Goal: Task Accomplishment & Management: Complete application form

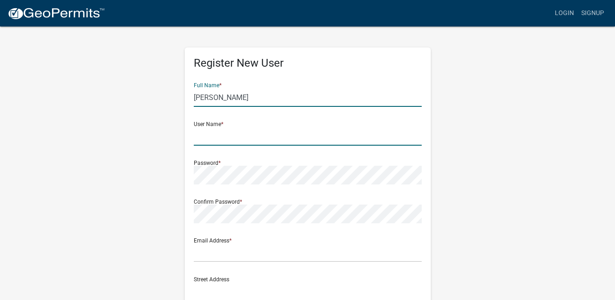
click at [209, 139] on input "text" at bounding box center [308, 136] width 228 height 19
type input "Joseph"
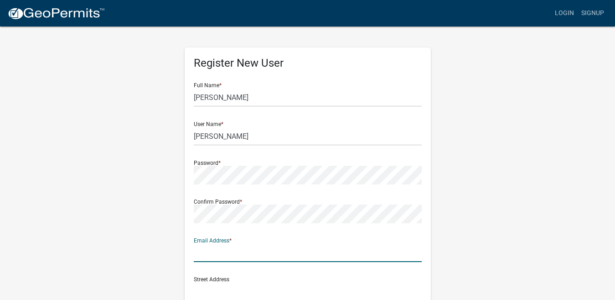
click at [210, 252] on input "text" at bounding box center [308, 252] width 228 height 19
type input "oakbendfarmII@wccta.net"
type input "5153534266"
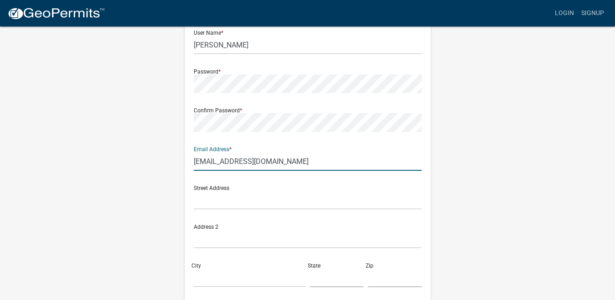
scroll to position [137, 0]
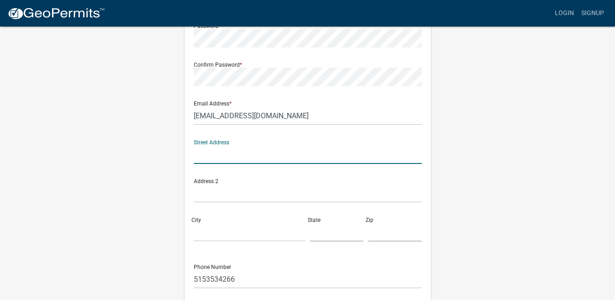
click at [219, 158] on input "text" at bounding box center [308, 154] width 228 height 19
click at [219, 154] on input "235" at bounding box center [308, 154] width 228 height 19
type input "235 L Road"
click at [196, 230] on input "City" at bounding box center [250, 232] width 112 height 19
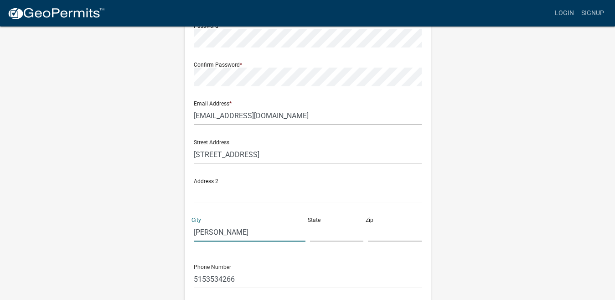
type input "Boone"
click at [330, 236] on input "text" at bounding box center [337, 232] width 54 height 19
type input "IA"
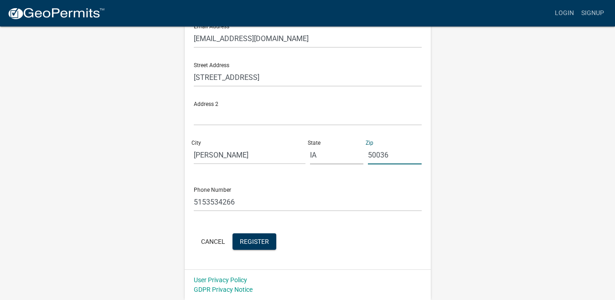
type input "50036"
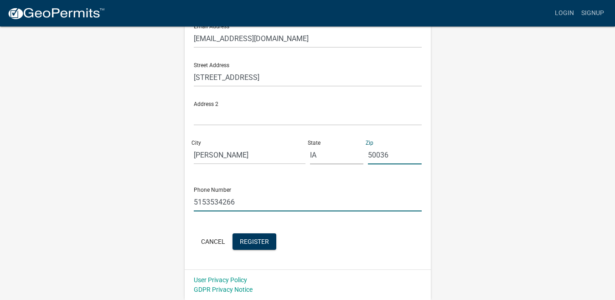
click at [239, 203] on input "5153534266" at bounding box center [308, 202] width 228 height 19
type input "5153517682"
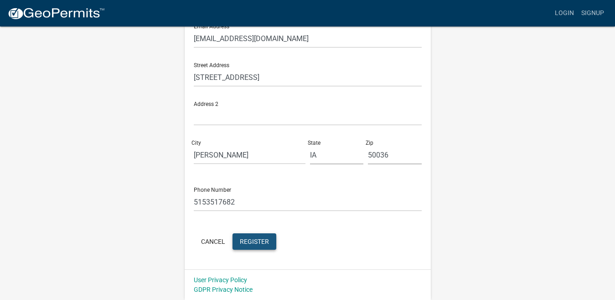
click at [240, 244] on span "Register" at bounding box center [254, 240] width 29 height 7
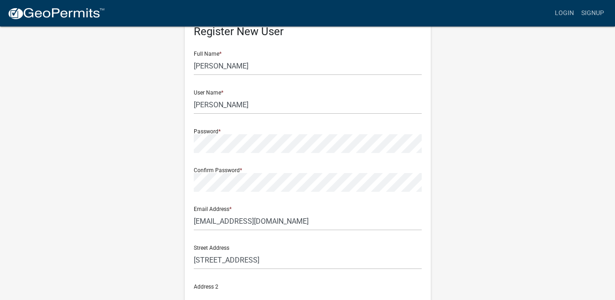
scroll to position [0, 0]
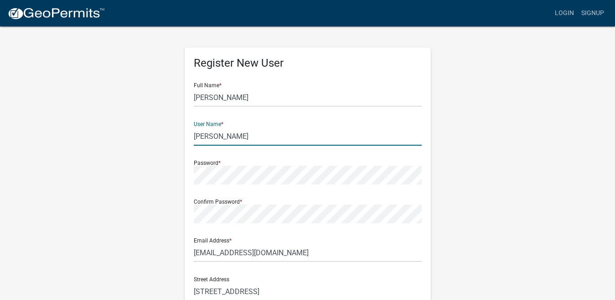
click at [225, 132] on input "Joseph" at bounding box center [308, 136] width 228 height 19
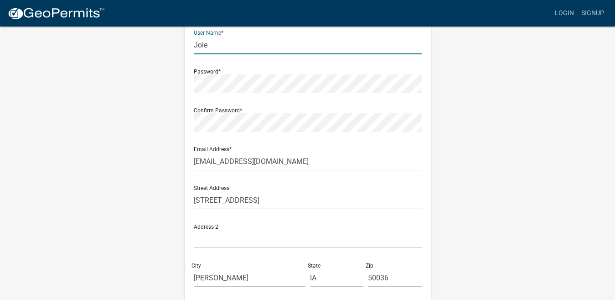
scroll to position [214, 0]
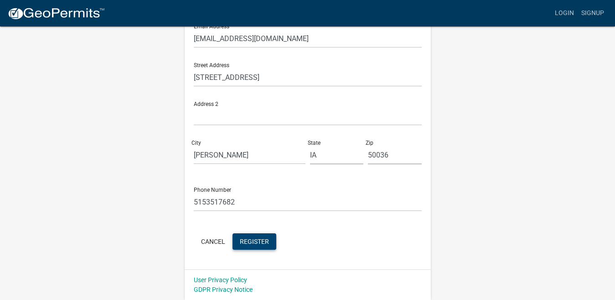
type input "Joie"
click at [251, 234] on button "Register" at bounding box center [255, 241] width 44 height 16
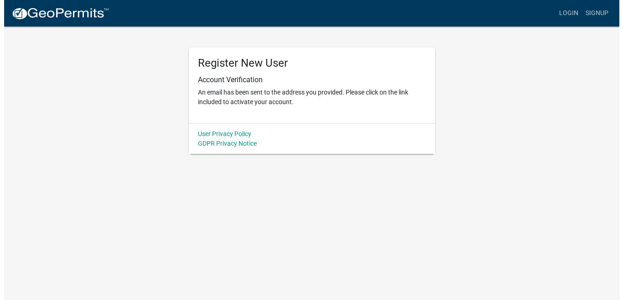
scroll to position [0, 0]
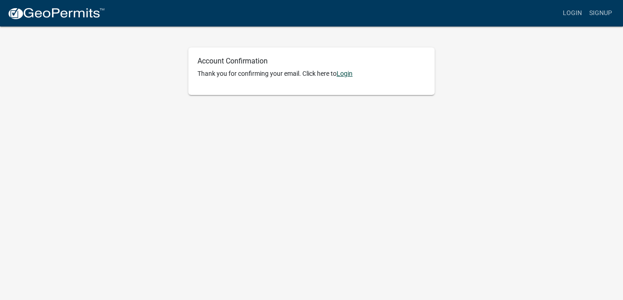
click at [351, 76] on link "Login" at bounding box center [345, 73] width 16 height 7
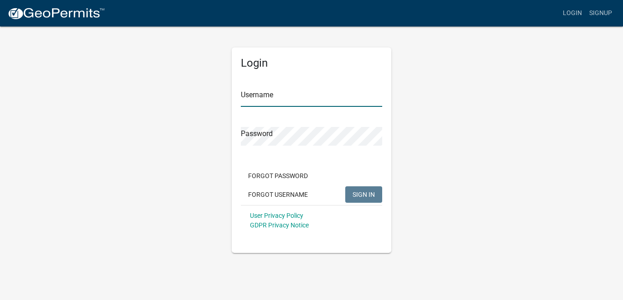
click at [267, 99] on input "Username" at bounding box center [311, 97] width 141 height 19
type input "Joie"
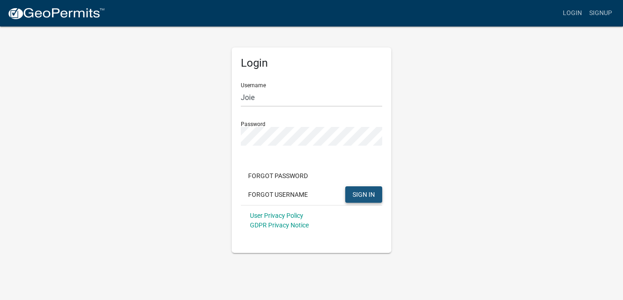
click at [356, 197] on span "SIGN IN" at bounding box center [364, 193] width 22 height 7
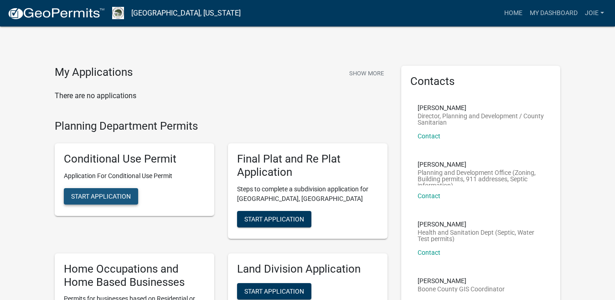
click at [131, 195] on span "Start Application" at bounding box center [101, 196] width 60 height 7
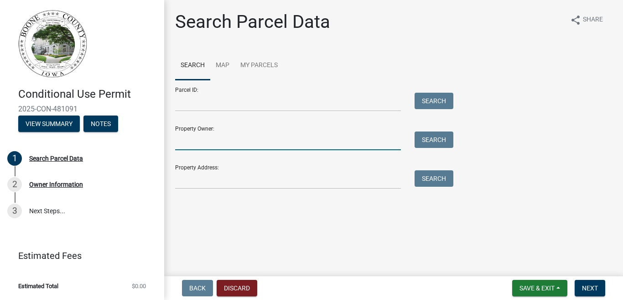
click at [212, 144] on input "Property Owner:" at bounding box center [288, 140] width 226 height 19
type input "[PERSON_NAME]"
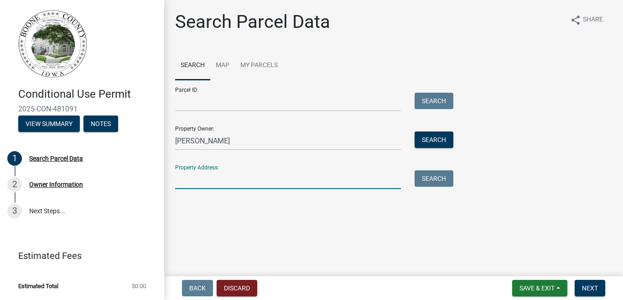
click at [195, 177] on input "Property Address:" at bounding box center [288, 179] width 226 height 19
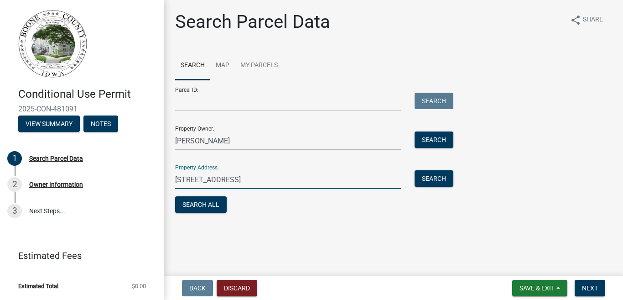
type input "[STREET_ADDRESS]"
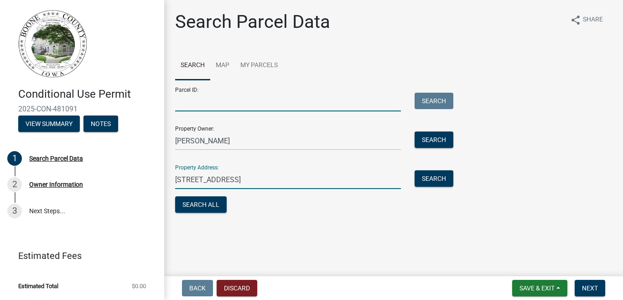
click at [187, 104] on input "Parcel ID:" at bounding box center [288, 102] width 226 height 19
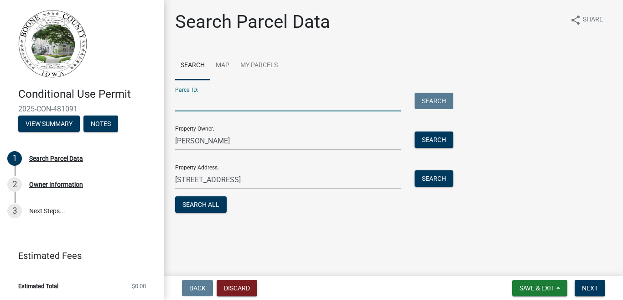
paste input "088527141300002"
type input "088527141300002"
click at [594, 290] on span "Next" at bounding box center [590, 287] width 16 height 7
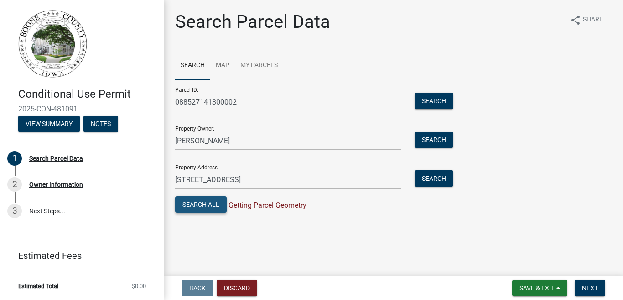
click at [184, 204] on button "Search All" at bounding box center [201, 204] width 52 height 16
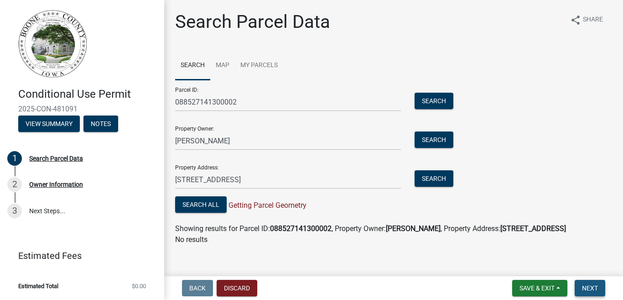
click at [586, 284] on span "Next" at bounding box center [590, 287] width 16 height 7
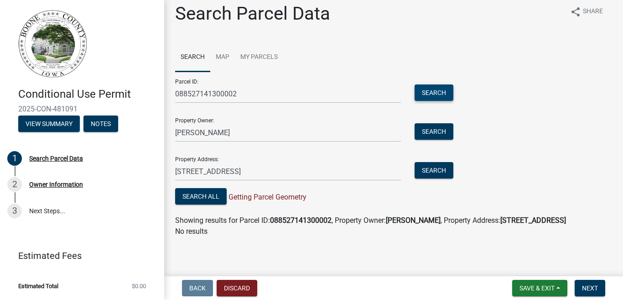
click at [424, 98] on button "Search" at bounding box center [434, 92] width 39 height 16
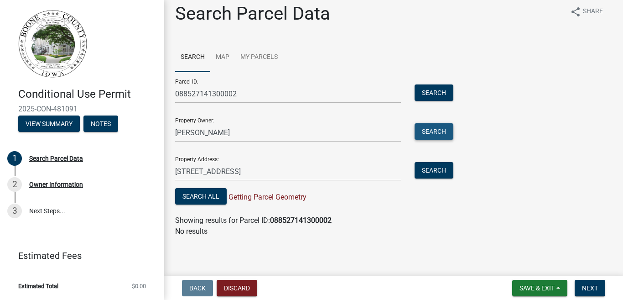
click at [424, 133] on button "Search" at bounding box center [434, 131] width 39 height 16
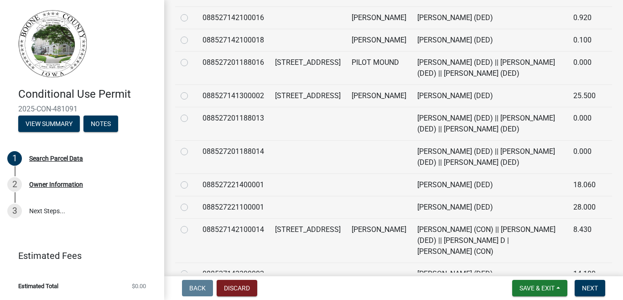
scroll to position [293, 0]
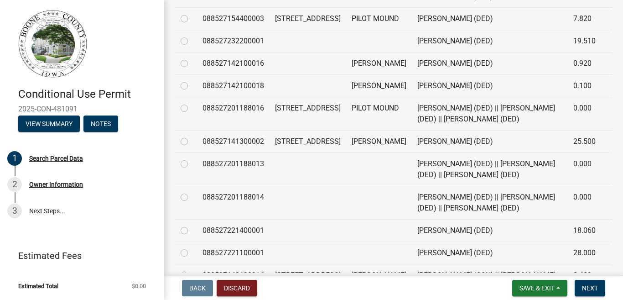
click at [414, 152] on td "Phipps, Joseph A (DED)" at bounding box center [490, 141] width 156 height 22
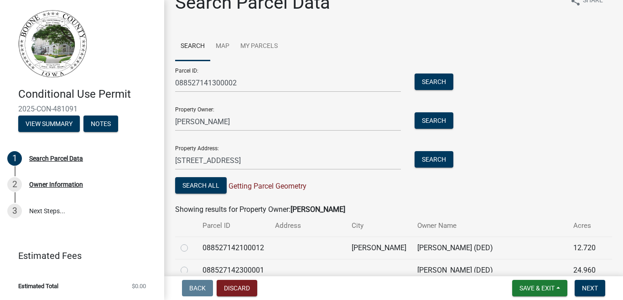
scroll to position [0, 0]
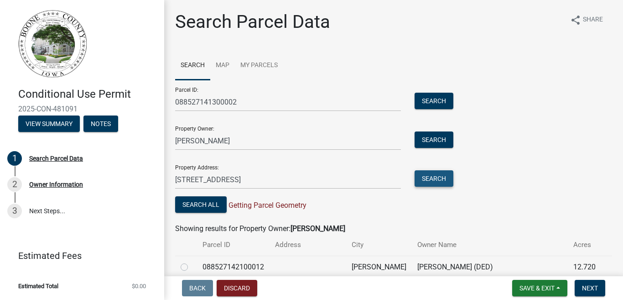
click at [419, 177] on button "Search" at bounding box center [434, 178] width 39 height 16
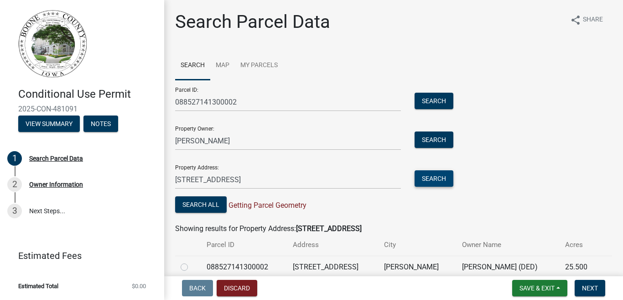
scroll to position [41, 0]
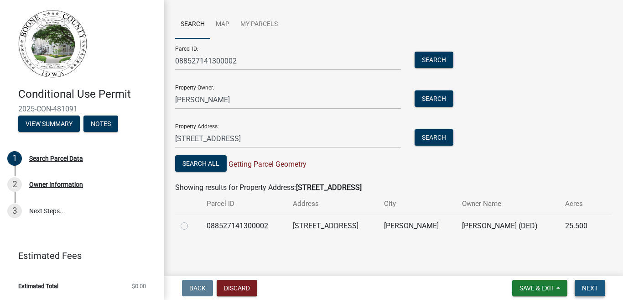
click at [579, 285] on button "Next" at bounding box center [590, 288] width 31 height 16
click at [549, 291] on span "Save & Exit" at bounding box center [537, 287] width 35 height 7
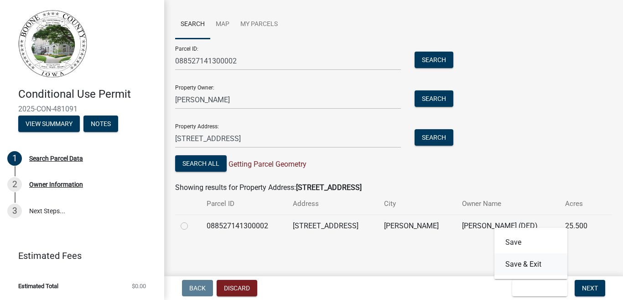
click at [533, 264] on button "Save & Exit" at bounding box center [531, 264] width 73 height 22
